Goal: Task Accomplishment & Management: Manage account settings

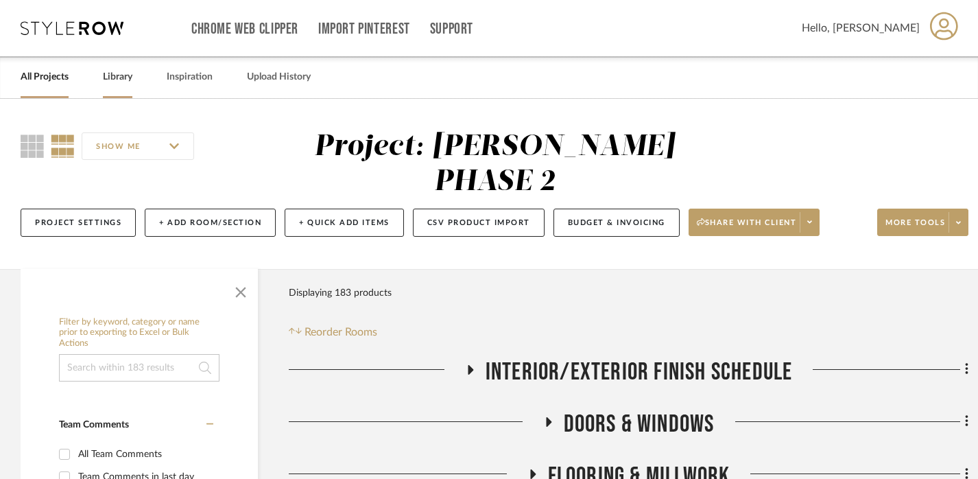
click at [111, 71] on link "Library" at bounding box center [117, 77] width 29 height 19
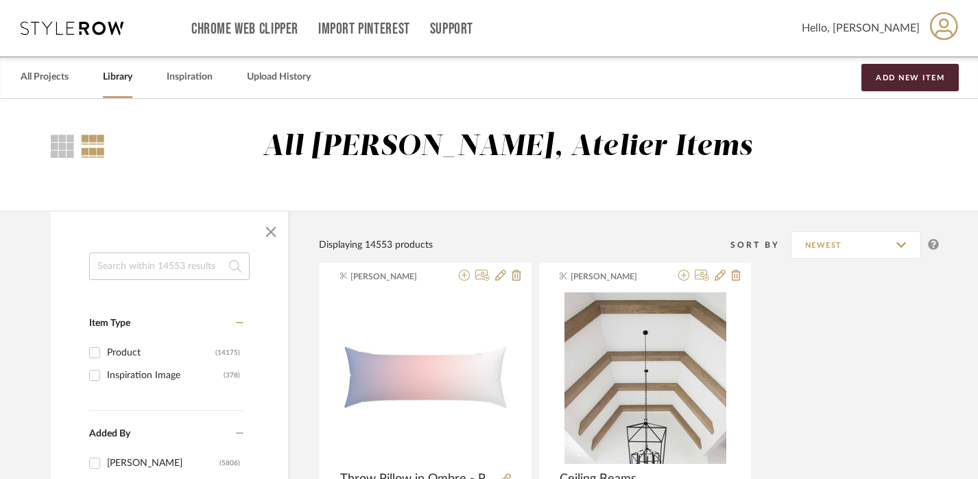
click at [119, 237] on div at bounding box center [169, 231] width 237 height 41
click at [122, 268] on input at bounding box center [169, 265] width 160 height 27
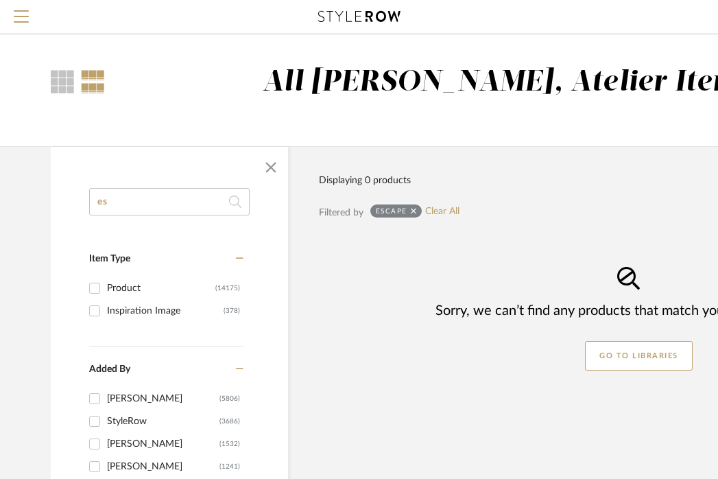
type input "e"
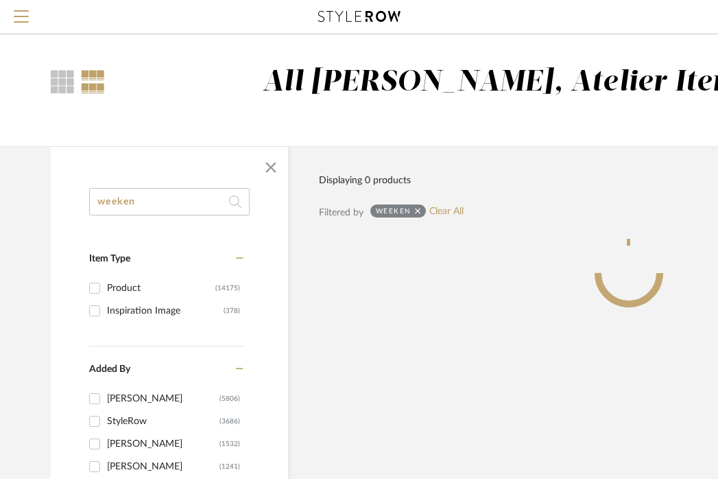
type input "weeken"
click at [415, 212] on icon at bounding box center [418, 211] width 6 height 6
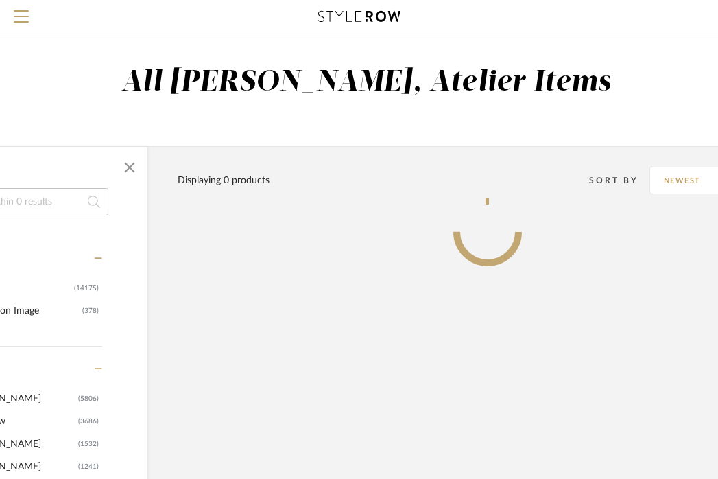
scroll to position [0, 169]
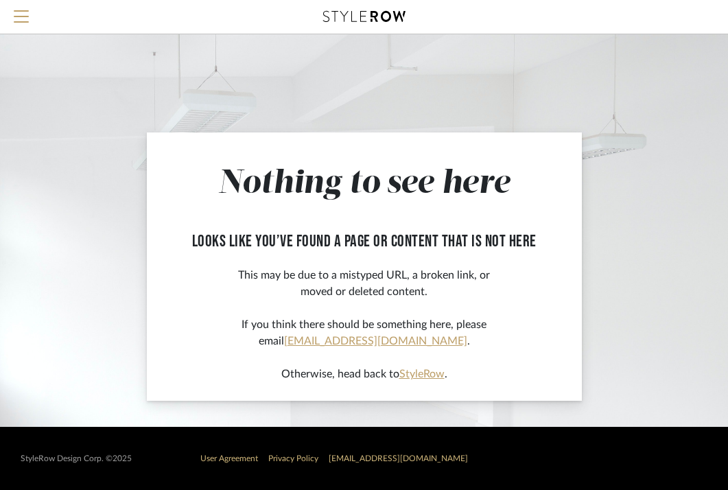
click at [414, 379] on link "StyleRow" at bounding box center [421, 373] width 45 height 11
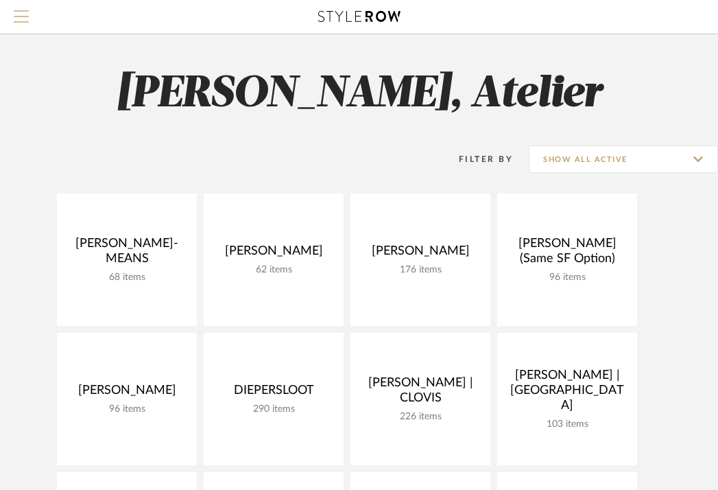
click at [10, 16] on button "Menu" at bounding box center [21, 17] width 43 height 34
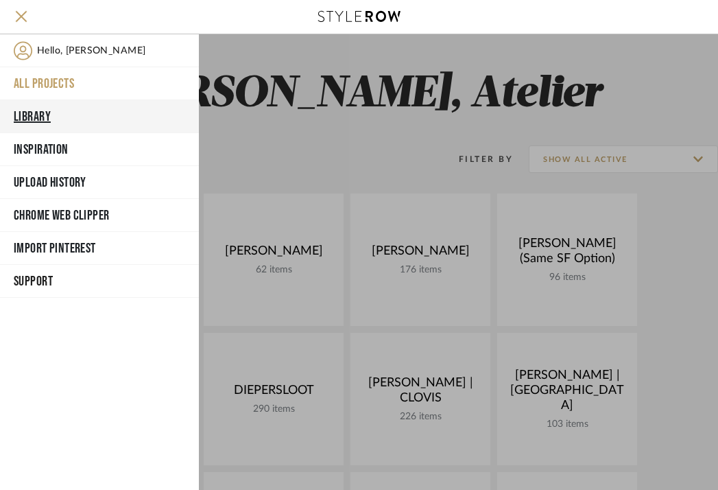
click at [45, 118] on button "Library" at bounding box center [99, 116] width 199 height 33
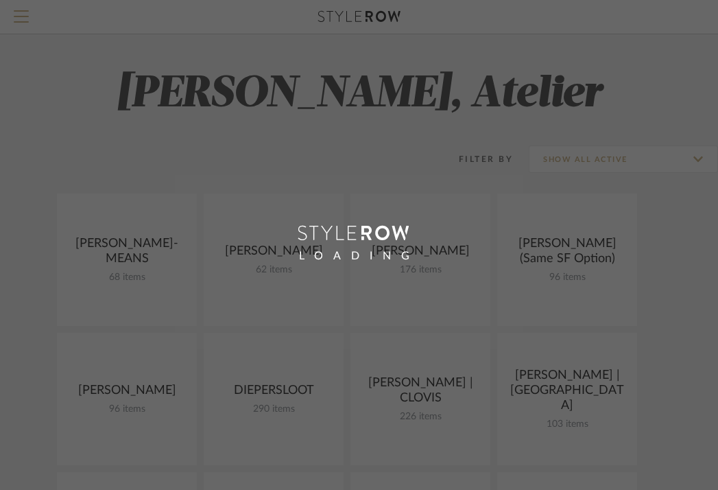
click at [189, 193] on div "LOADING" at bounding box center [359, 245] width 718 height 490
click at [375, 106] on div "LOADING" at bounding box center [359, 245] width 718 height 490
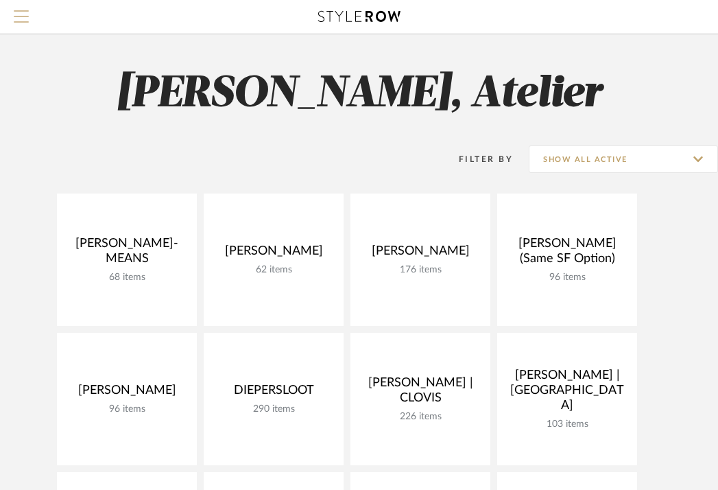
click at [14, 20] on span "Menu" at bounding box center [21, 20] width 15 height 21
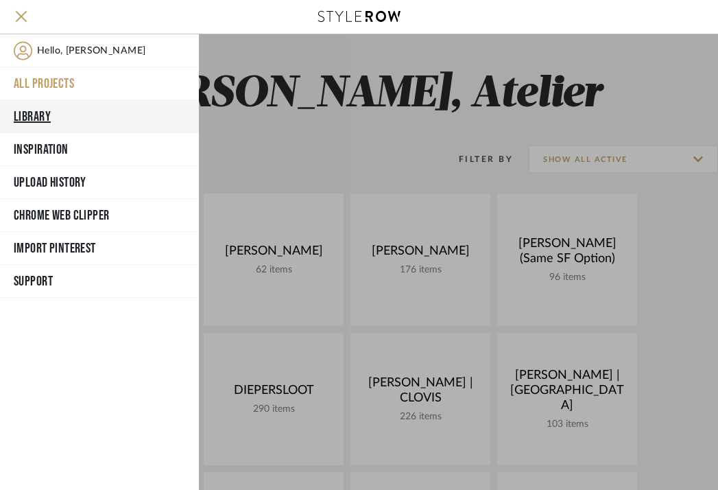
click at [48, 117] on button "Library" at bounding box center [99, 116] width 199 height 33
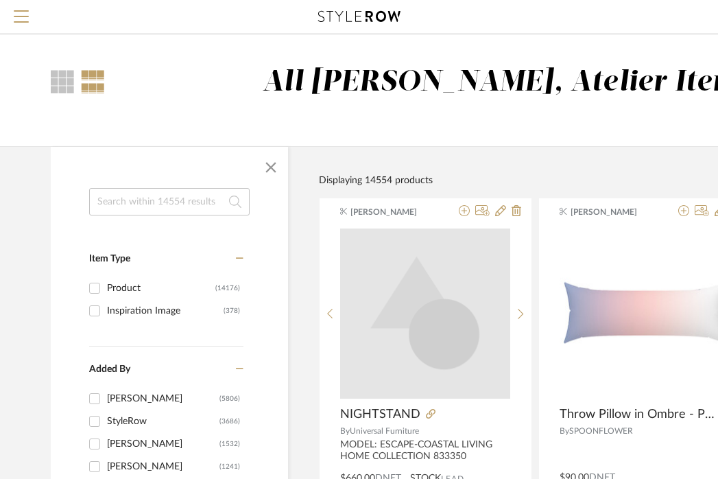
click at [176, 211] on input at bounding box center [169, 201] width 160 height 27
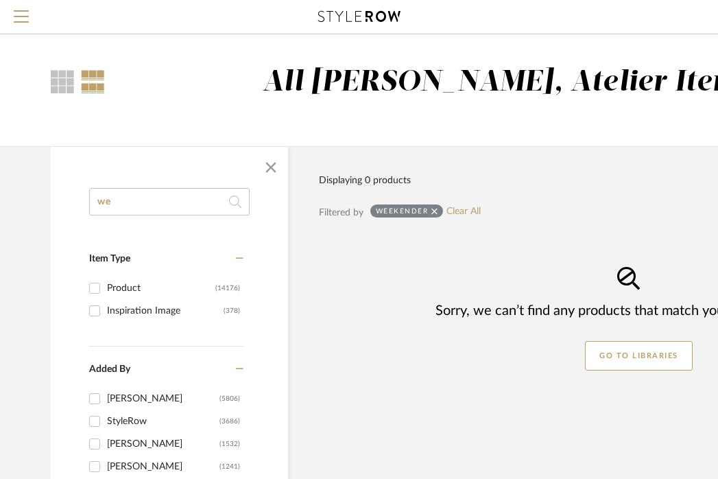
type input "w"
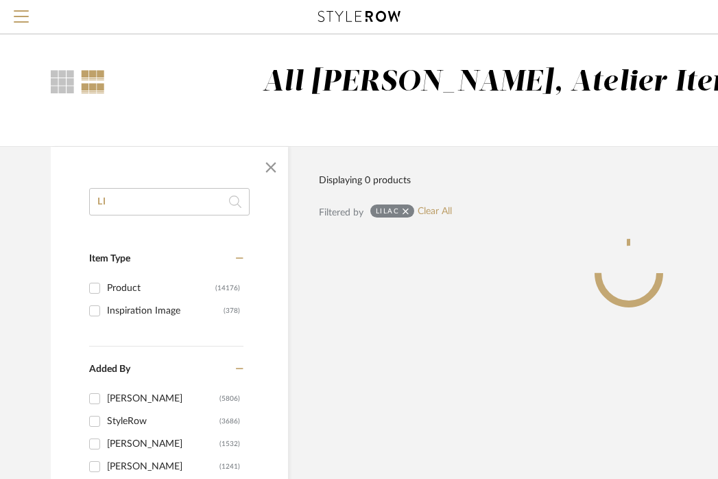
type input "L"
click at [174, 204] on input "CHEVRON" at bounding box center [169, 201] width 160 height 27
type input "\"
type input "discern"
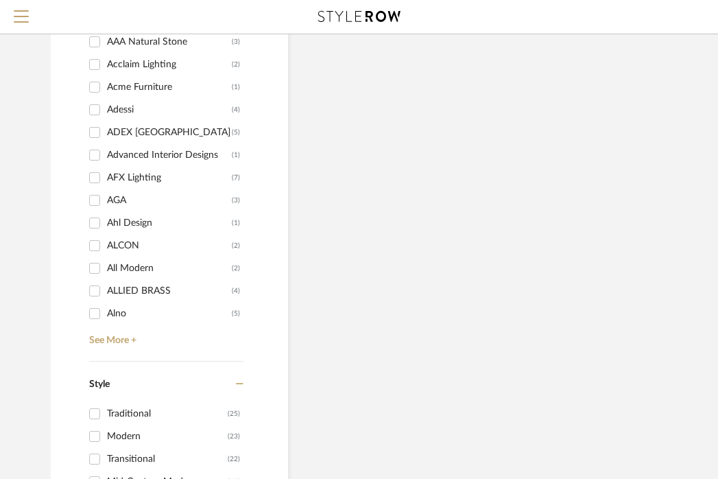
scroll to position [1442, 0]
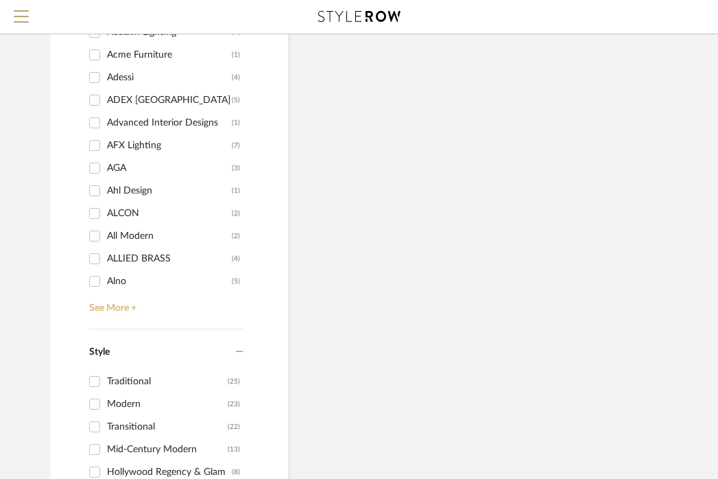
click at [134, 305] on link "See More +" at bounding box center [165, 303] width 158 height 22
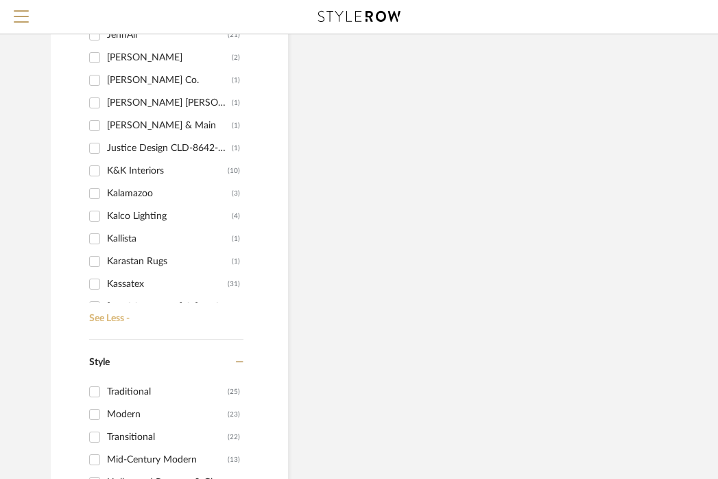
scroll to position [8180, 0]
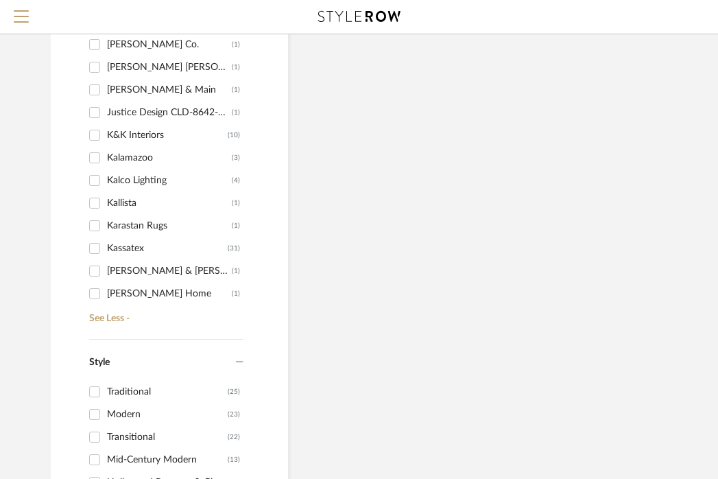
click at [130, 246] on div "Kassatex" at bounding box center [167, 248] width 121 height 22
click at [106, 246] on input "Kassatex (31)" at bounding box center [95, 248] width 22 height 22
checkbox input "true"
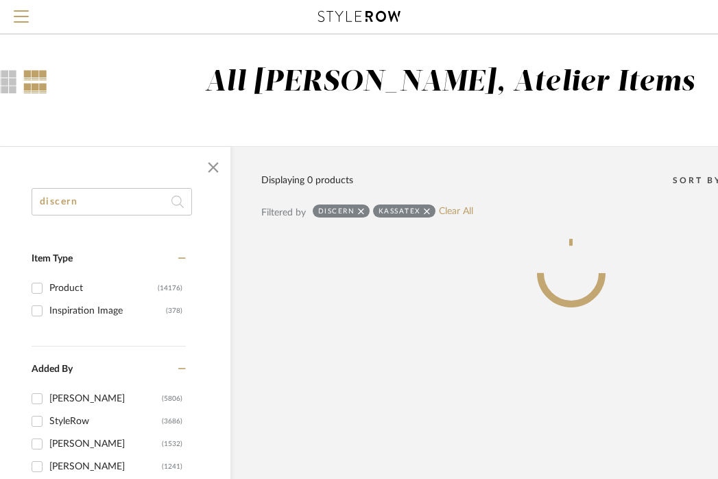
scroll to position [0, 62]
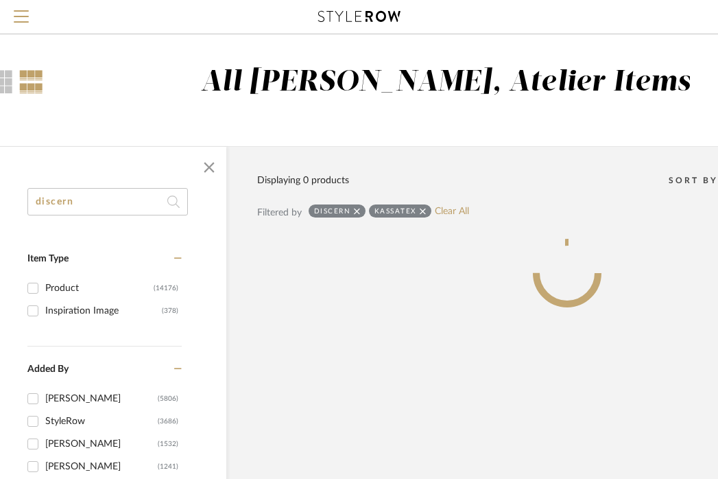
click at [357, 211] on icon at bounding box center [357, 211] width 6 height 6
click at [25, 15] on span "Menu" at bounding box center [21, 20] width 15 height 21
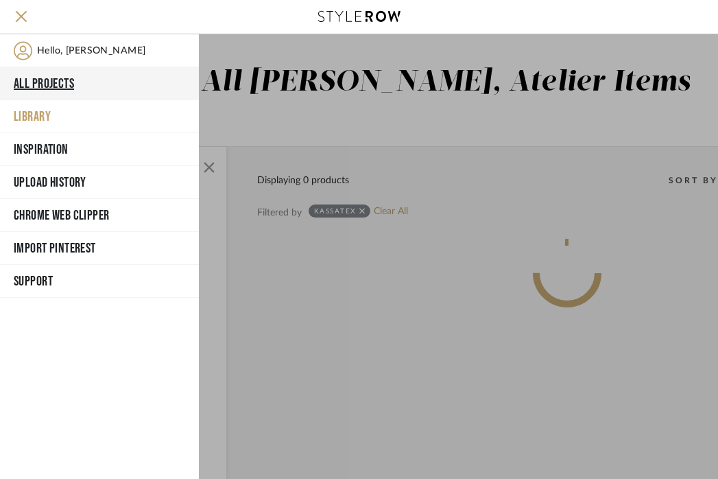
click at [53, 83] on button "All Projects" at bounding box center [99, 83] width 199 height 33
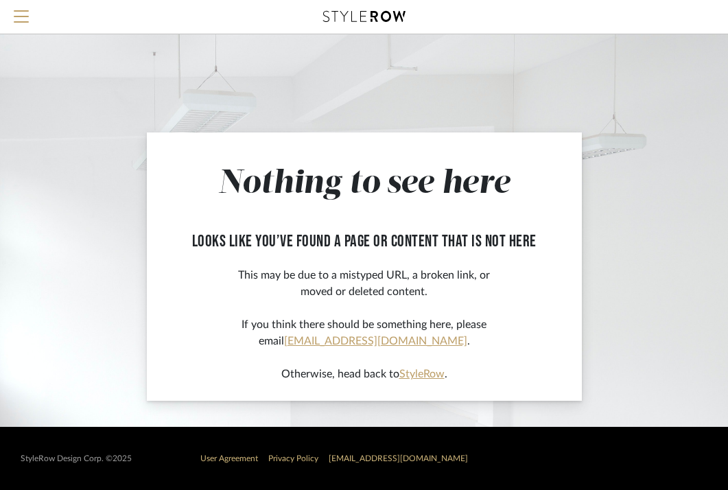
click at [431, 376] on link "StyleRow" at bounding box center [421, 373] width 45 height 11
click at [433, 377] on link "StyleRow" at bounding box center [421, 373] width 45 height 11
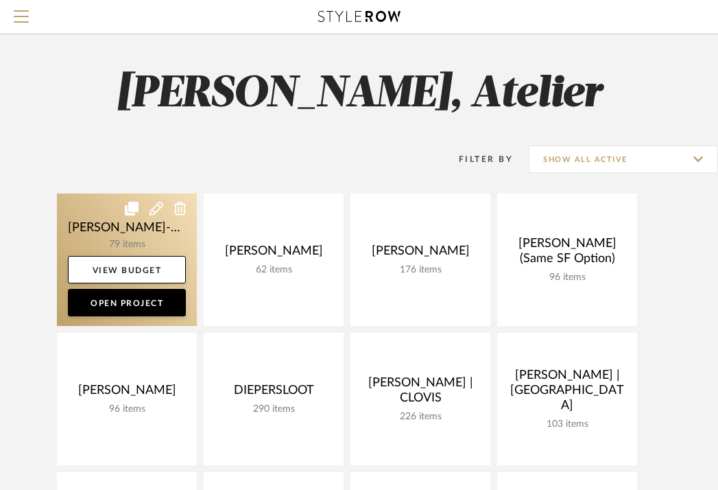
click at [119, 222] on link at bounding box center [127, 259] width 140 height 132
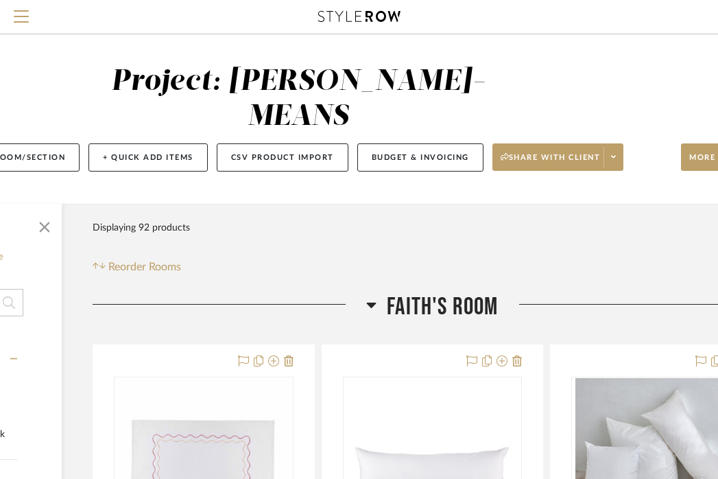
scroll to position [1, 270]
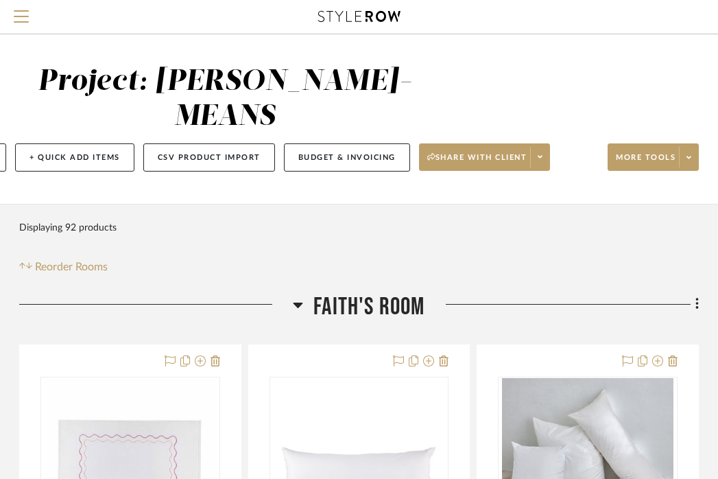
click at [337, 292] on span "Faith's Room" at bounding box center [368, 306] width 111 height 29
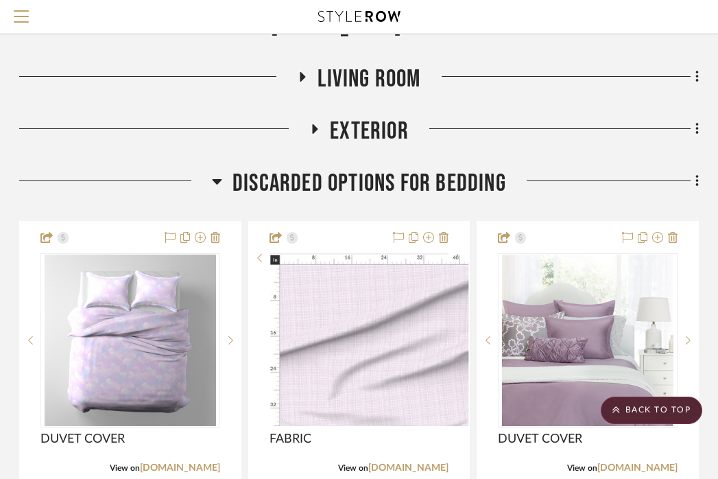
scroll to position [341, 270]
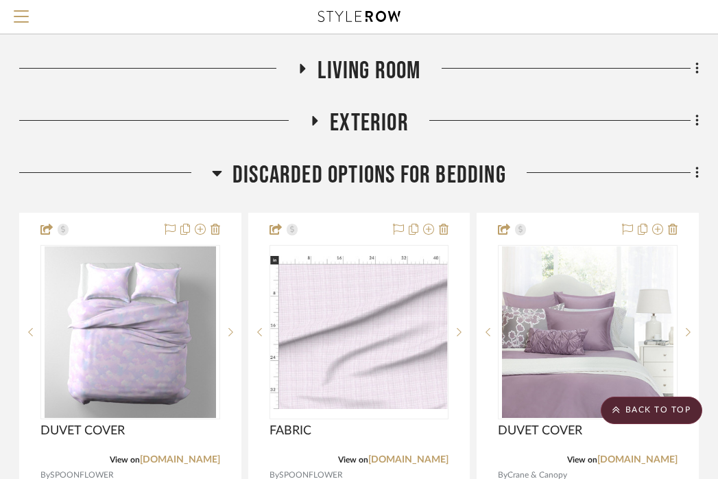
click at [335, 160] on span "Discarded Options for Bedding" at bounding box center [369, 174] width 274 height 29
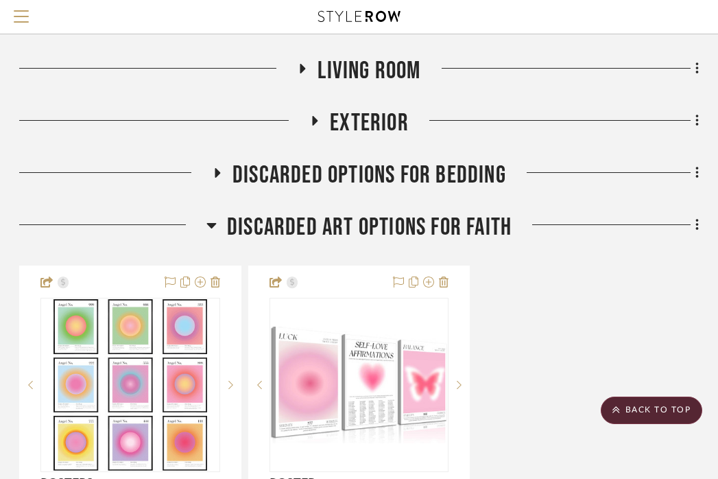
click at [332, 213] on span "Discarded Art Options for Faith" at bounding box center [369, 227] width 285 height 29
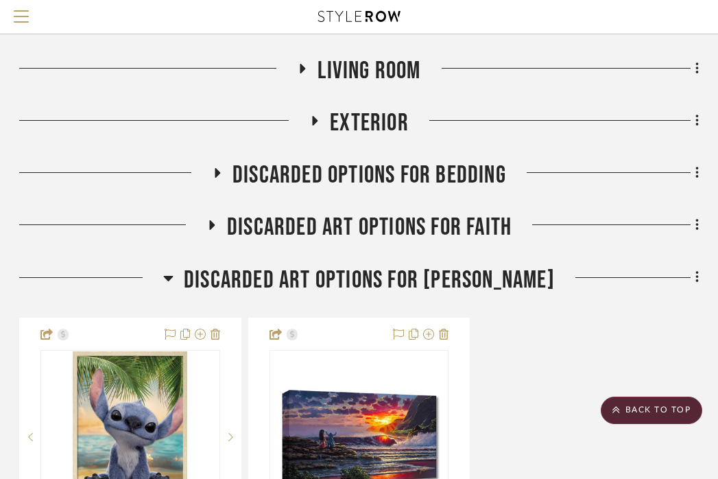
click at [318, 265] on span "Discarded Art Options for [PERSON_NAME]" at bounding box center [369, 279] width 371 height 29
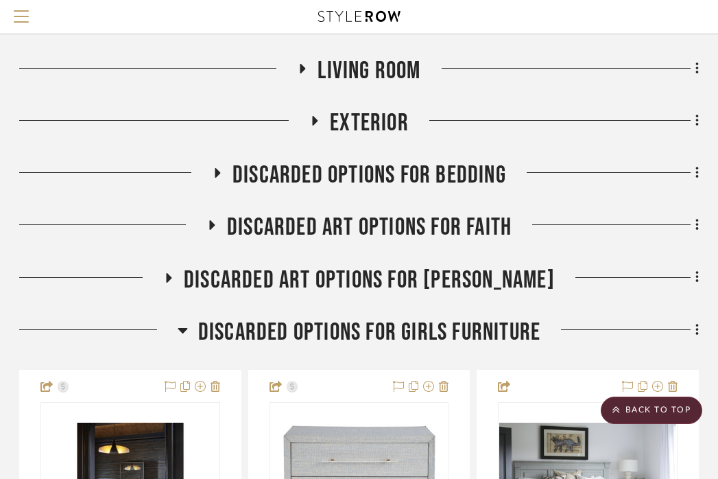
click at [312, 318] on span "Discarded Options for Girls Furniture" at bounding box center [369, 332] width 342 height 29
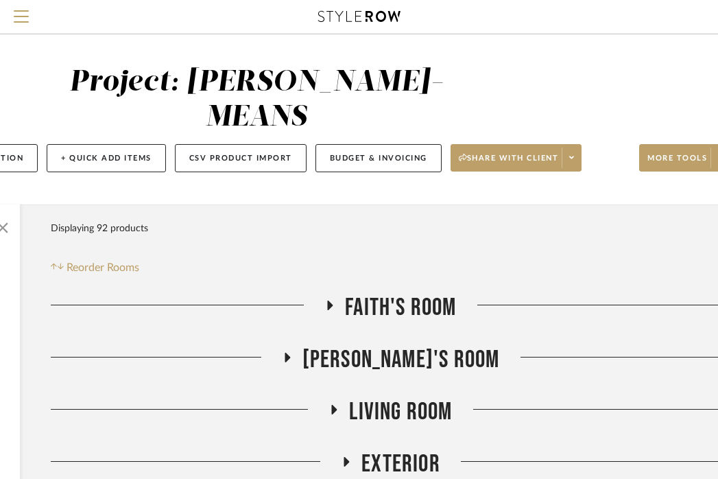
scroll to position [0, 34]
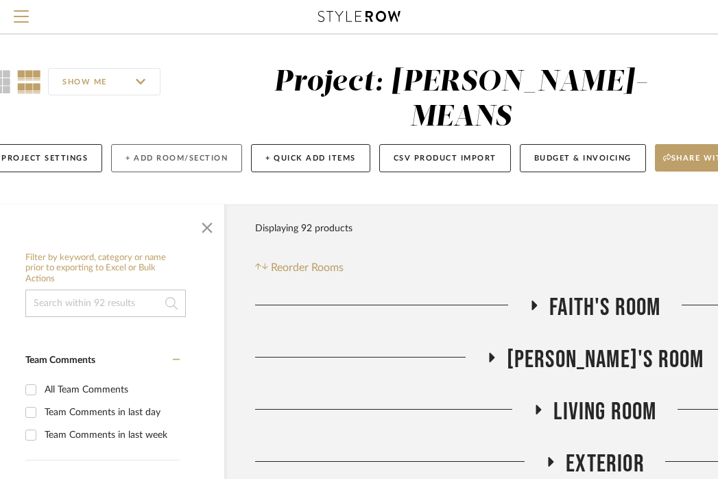
click at [194, 144] on button "+ Add Room/Section" at bounding box center [176, 158] width 131 height 28
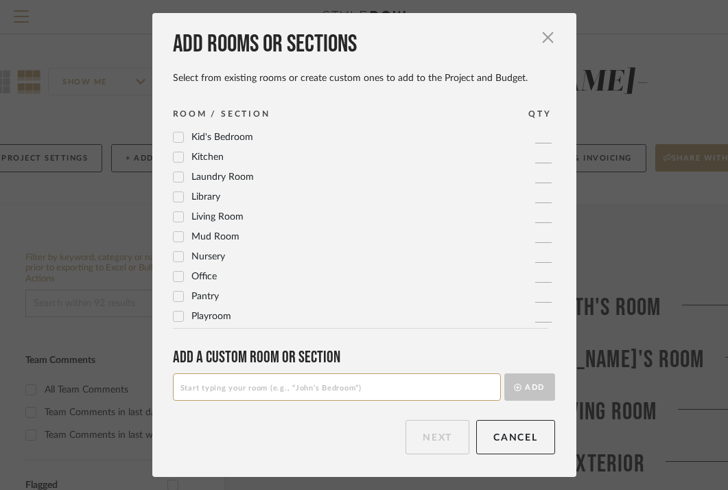
scroll to position [361, 0]
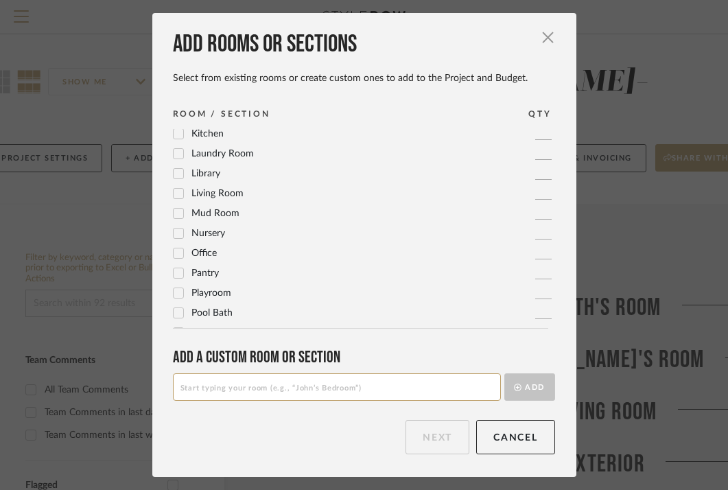
click at [197, 379] on input at bounding box center [337, 386] width 328 height 27
type input "GIRLS BATHROOM"
click at [514, 383] on fa-icon "submit" at bounding box center [518, 387] width 8 height 8
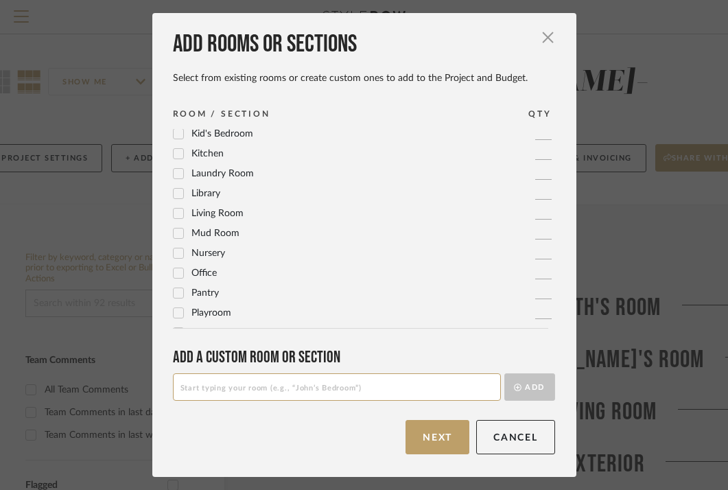
scroll to position [0, 0]
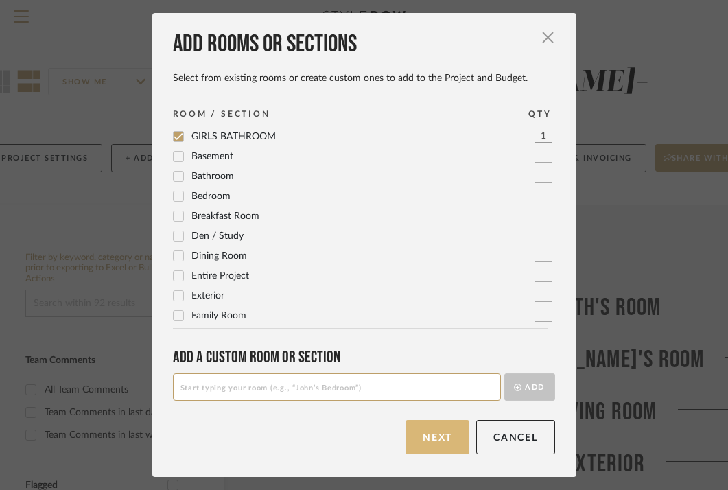
click at [441, 435] on button "Next" at bounding box center [437, 437] width 64 height 34
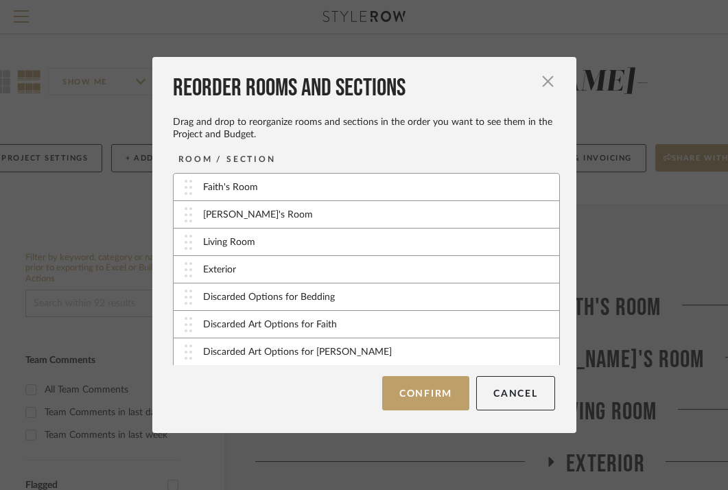
scroll to position [56, 0]
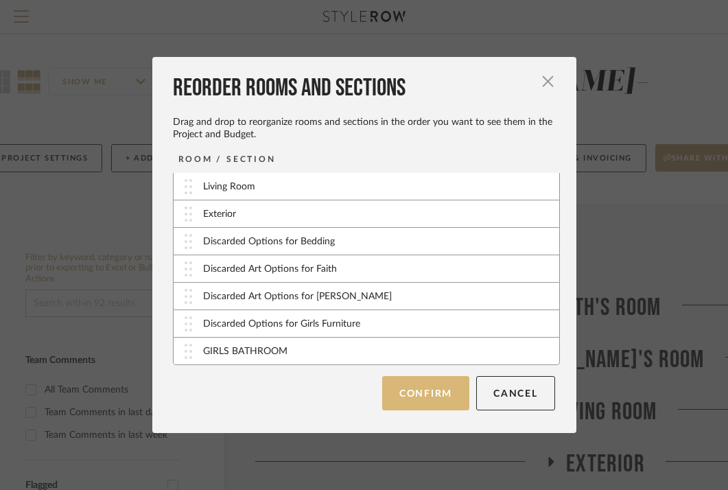
click at [403, 396] on button "Confirm" at bounding box center [425, 393] width 87 height 34
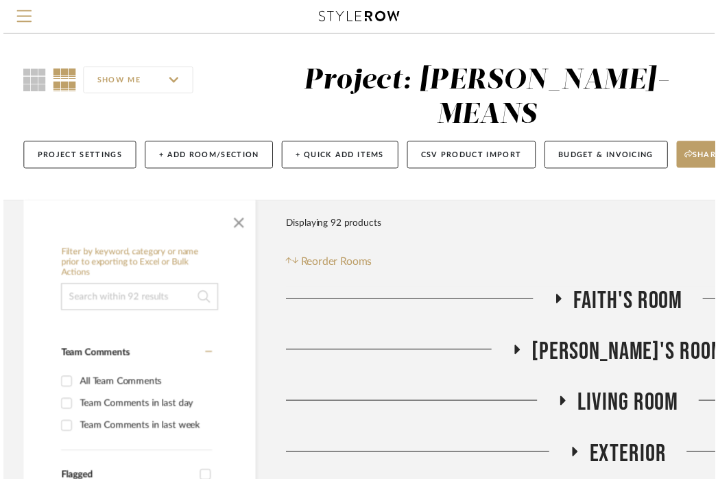
scroll to position [0, 34]
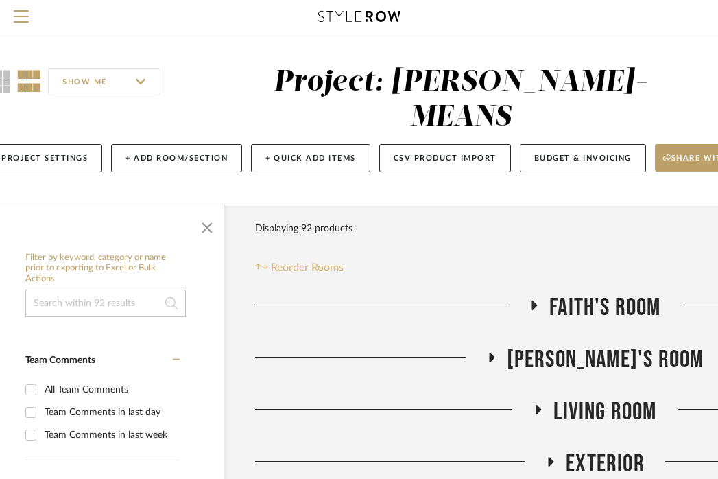
click at [309, 259] on span "Reorder Rooms" at bounding box center [307, 267] width 73 height 16
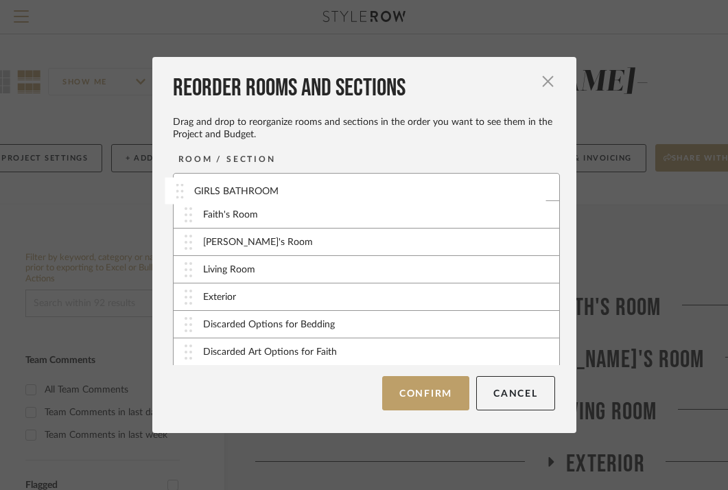
scroll to position [0, 0]
drag, startPoint x: 265, startPoint y: 355, endPoint x: 265, endPoint y: 247, distance: 107.7
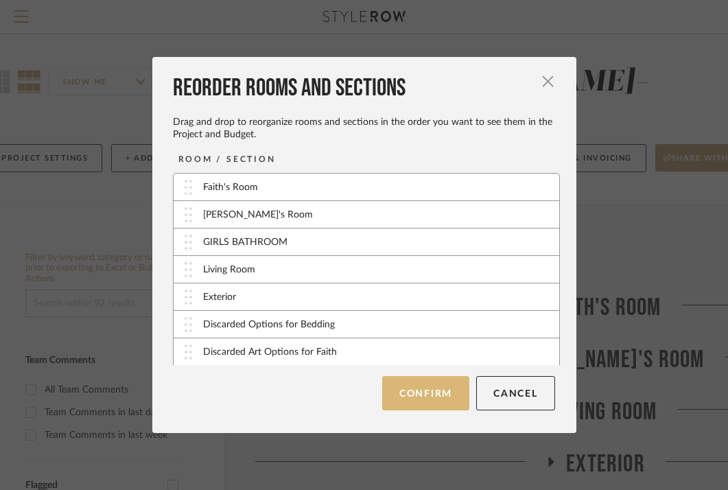
click at [417, 403] on button "Confirm" at bounding box center [425, 393] width 87 height 34
